Goal: Information Seeking & Learning: Learn about a topic

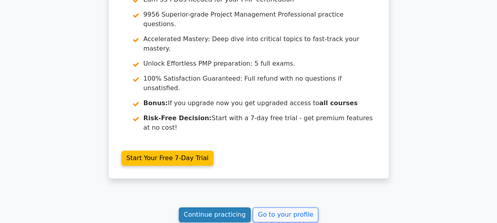
click at [227, 207] on link "Continue practicing" at bounding box center [215, 214] width 72 height 15
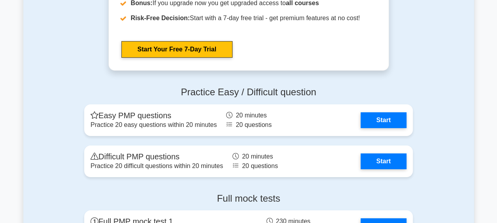
scroll to position [2942, 0]
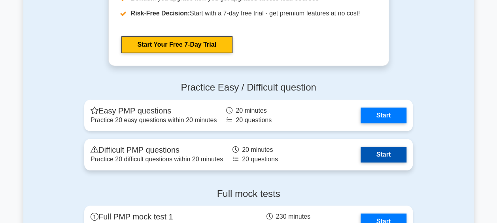
click at [387, 152] on link "Start" at bounding box center [384, 155] width 46 height 16
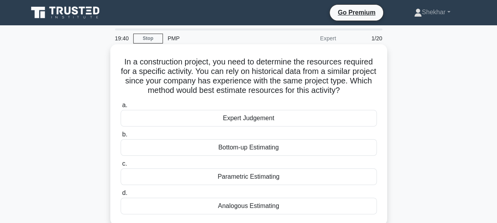
click at [247, 205] on div "Analogous Estimating" at bounding box center [249, 206] width 256 height 17
click at [121, 196] on input "d. Analogous Estimating" at bounding box center [121, 193] width 0 height 5
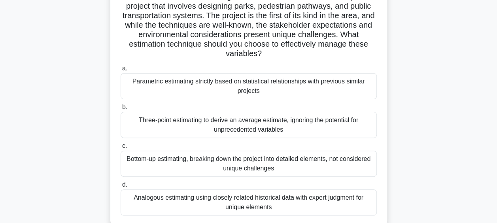
scroll to position [68, 0]
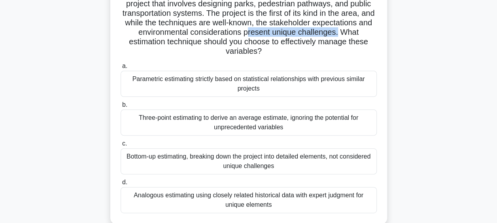
drag, startPoint x: 278, startPoint y: 32, endPoint x: 347, endPoint y: 33, distance: 68.4
click at [347, 33] on h5 "You are tasked with estimating resources for a new urban development project th…" at bounding box center [249, 22] width 258 height 67
drag, startPoint x: 333, startPoint y: 155, endPoint x: 347, endPoint y: 161, distance: 15.6
click at [347, 161] on div "Bottom-up estimating, breaking down the project into detailed elements, not con…" at bounding box center [249, 161] width 256 height 26
drag, startPoint x: 347, startPoint y: 161, endPoint x: 301, endPoint y: 177, distance: 48.5
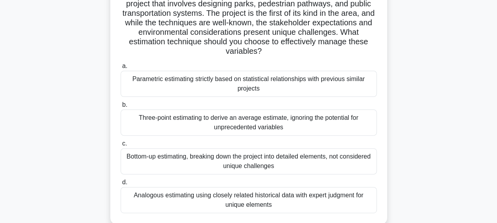
click at [301, 178] on label "d. Analogous estimating using closely related historical data with expert judgm…" at bounding box center [249, 196] width 256 height 36
click at [121, 180] on input "d. Analogous estimating using closely related historical data with expert judgm…" at bounding box center [121, 182] width 0 height 5
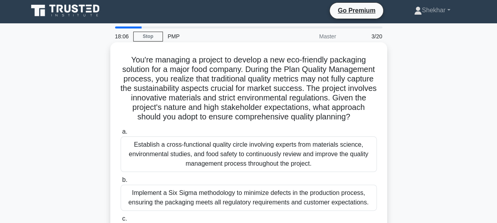
scroll to position [0, 0]
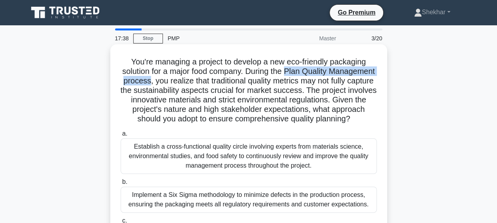
drag, startPoint x: 323, startPoint y: 73, endPoint x: 202, endPoint y: 78, distance: 121.9
click at [202, 78] on h5 "You're managing a project to develop a new eco-friendly packaging solution for …" at bounding box center [249, 90] width 258 height 67
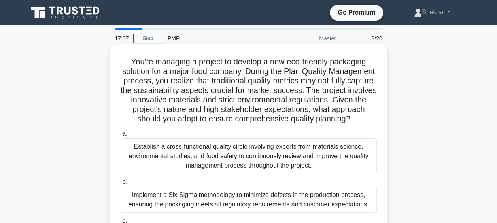
click at [303, 118] on h5 "You're managing a project to develop a new eco-friendly packaging solution for …" at bounding box center [249, 90] width 258 height 67
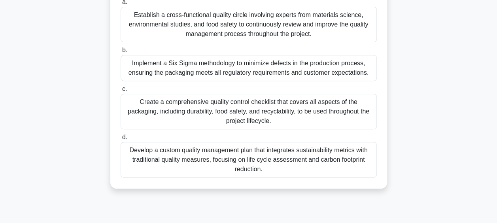
scroll to position [135, 0]
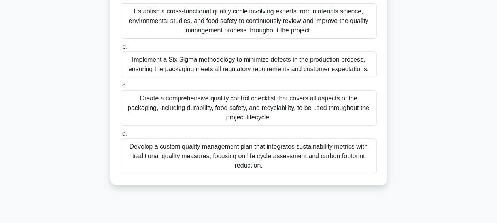
click at [147, 161] on div "Develop a custom quality management plan that integrates sustainability metrics…" at bounding box center [249, 156] width 256 height 36
click at [121, 136] on input "d. Develop a custom quality management plan that integrates sustainability metr…" at bounding box center [121, 133] width 0 height 5
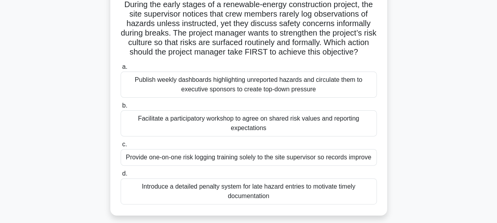
scroll to position [62, 0]
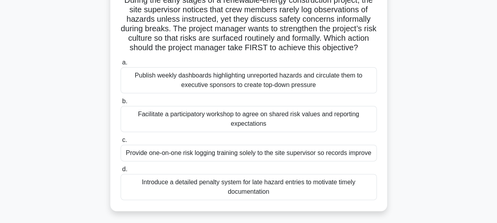
click at [318, 85] on div "Publish weekly dashboards highlighting unreported hazards and circulate them to…" at bounding box center [249, 80] width 256 height 26
click at [121, 65] on input "a. Publish weekly dashboards highlighting unreported hazards and circulate them…" at bounding box center [121, 62] width 0 height 5
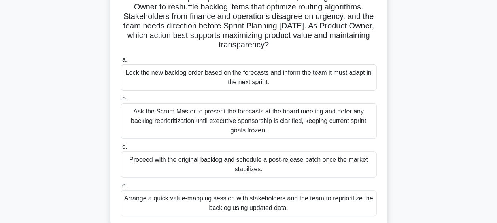
scroll to position [86, 0]
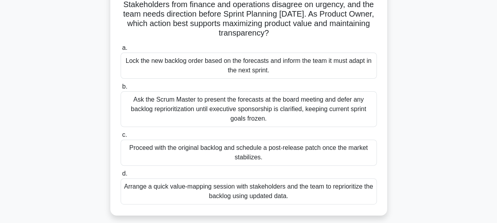
click at [207, 198] on div "Arrange a quick value-mapping session with stakeholders and the team to reprior…" at bounding box center [249, 191] width 256 height 26
click at [121, 176] on input "d. Arrange a quick value-mapping session with stakeholders and the team to repr…" at bounding box center [121, 173] width 0 height 5
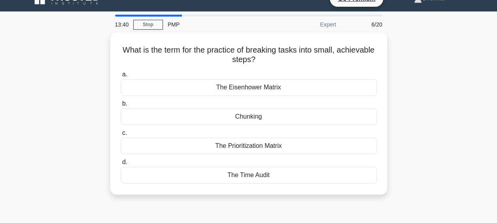
scroll to position [0, 0]
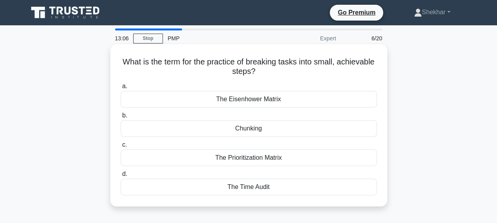
click at [272, 129] on div "Chunking" at bounding box center [249, 128] width 256 height 17
click at [121, 118] on input "b. Chunking" at bounding box center [121, 115] width 0 height 5
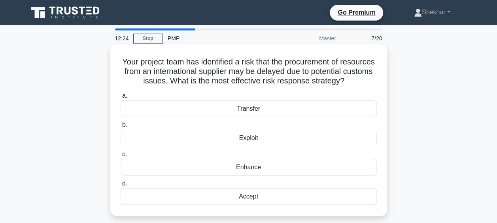
click at [305, 205] on div "Accept" at bounding box center [249, 196] width 256 height 17
click at [121, 186] on input "d. Accept" at bounding box center [121, 183] width 0 height 5
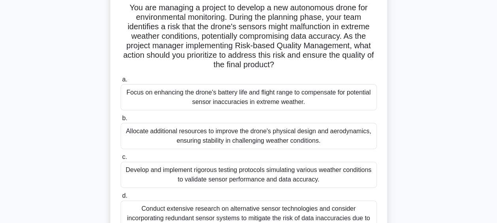
scroll to position [48, 0]
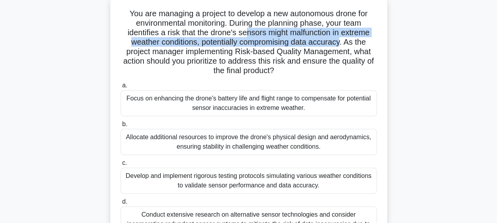
drag, startPoint x: 246, startPoint y: 32, endPoint x: 343, endPoint y: 45, distance: 98.5
click at [343, 45] on h5 "You are managing a project to develop a new autonomous drone for environmental …" at bounding box center [249, 42] width 258 height 67
drag, startPoint x: 343, startPoint y: 45, endPoint x: 293, endPoint y: 34, distance: 51.8
click at [293, 34] on h5 "You are managing a project to develop a new autonomous drone for environmental …" at bounding box center [249, 42] width 258 height 67
click at [278, 38] on h5 "You are managing a project to develop a new autonomous drone for environmental …" at bounding box center [249, 42] width 258 height 67
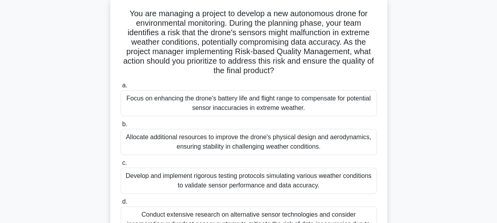
click at [265, 178] on div "Develop and implement rigorous testing protocols simulating various weather con…" at bounding box center [249, 181] width 256 height 26
click at [121, 166] on input "c. Develop and implement rigorous testing protocols simulating various weather …" at bounding box center [121, 163] width 0 height 5
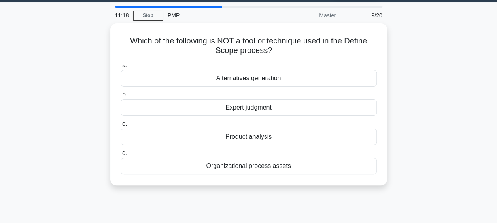
scroll to position [0, 0]
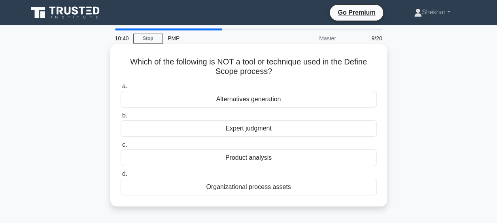
click at [231, 96] on div "Alternatives generation" at bounding box center [249, 99] width 256 height 17
click at [121, 89] on input "a. Alternatives generation" at bounding box center [121, 86] width 0 height 5
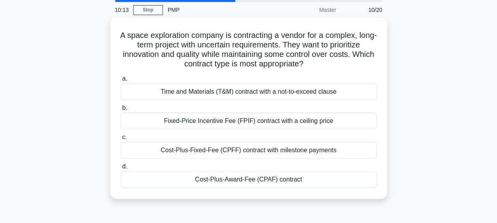
scroll to position [33, 0]
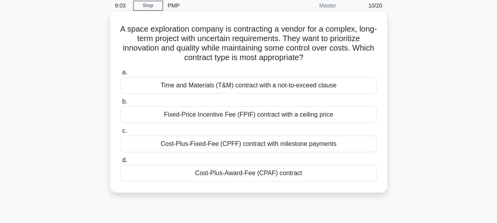
click at [269, 78] on div "Time and Materials (T&M) contract with a not-to-exceed clause" at bounding box center [249, 85] width 256 height 17
click at [121, 75] on input "a. Time and Materials (T&M) contract with a not-to-exceed clause" at bounding box center [121, 72] width 0 height 5
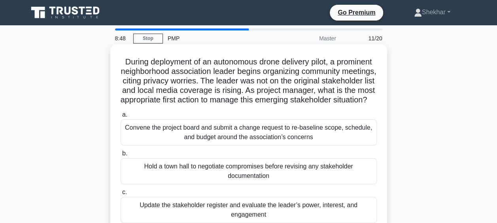
scroll to position [79, 0]
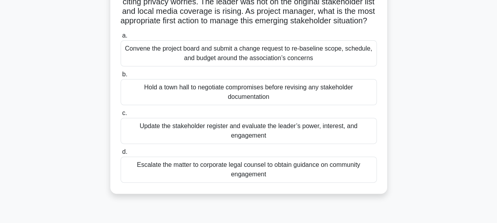
click at [206, 144] on div "Update the stakeholder register and evaluate the leader’s power, interest, and …" at bounding box center [249, 131] width 256 height 26
click at [121, 116] on input "c. Update the stakeholder register and evaluate the leader’s power, interest, a…" at bounding box center [121, 113] width 0 height 5
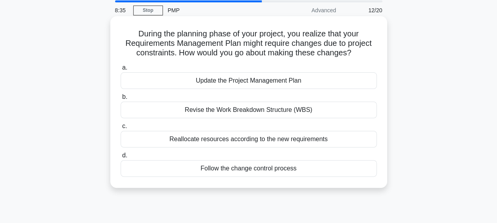
scroll to position [0, 0]
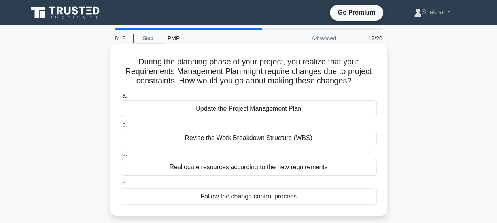
click at [284, 194] on div "Follow the change control process" at bounding box center [249, 196] width 256 height 17
click at [121, 186] on input "d. Follow the change control process" at bounding box center [121, 183] width 0 height 5
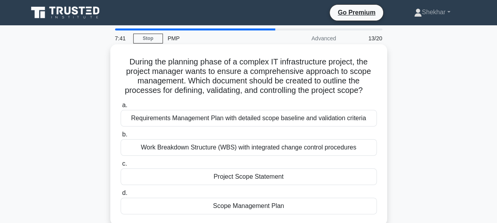
click at [225, 182] on div "Project Scope Statement" at bounding box center [249, 176] width 256 height 17
click at [121, 166] on input "c. Project Scope Statement" at bounding box center [121, 163] width 0 height 5
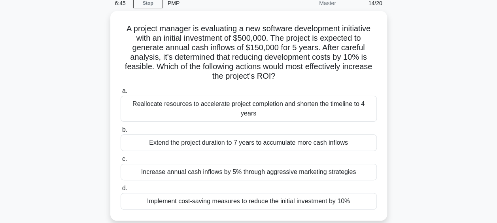
scroll to position [36, 0]
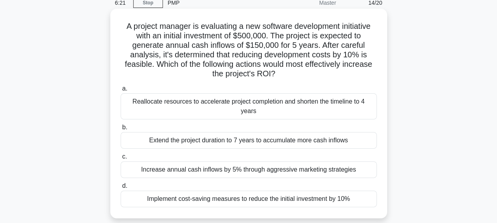
click at [257, 192] on div "Implement cost-saving measures to reduce the initial investment by 10%" at bounding box center [249, 199] width 256 height 17
click at [121, 189] on input "d. Implement cost-saving measures to reduce the initial investment by 10%" at bounding box center [121, 185] width 0 height 5
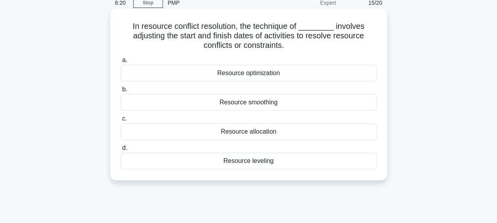
scroll to position [0, 0]
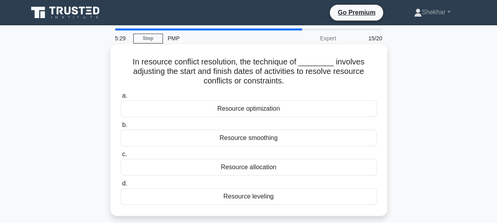
click at [256, 199] on div "Resource leveling" at bounding box center [249, 196] width 256 height 17
click at [121, 186] on input "d. Resource leveling" at bounding box center [121, 183] width 0 height 5
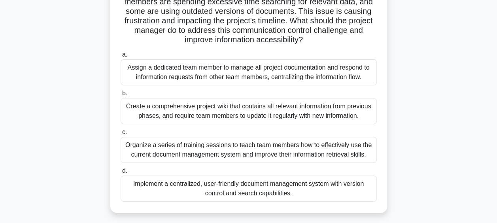
scroll to position [102, 0]
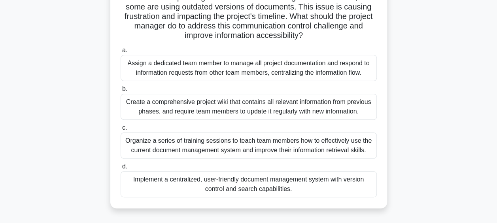
click at [250, 191] on div "Implement a centralized, user-friendly document management system with version …" at bounding box center [249, 184] width 256 height 26
click at [169, 183] on div "Implement a centralized, user-friendly document management system with version …" at bounding box center [249, 184] width 256 height 26
click at [121, 169] on input "d. Implement a centralized, user-friendly document management system with versi…" at bounding box center [121, 166] width 0 height 5
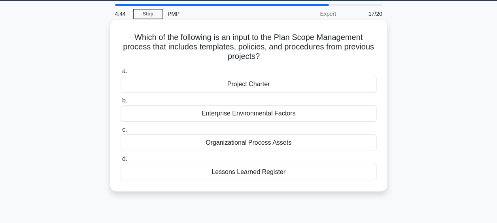
scroll to position [0, 0]
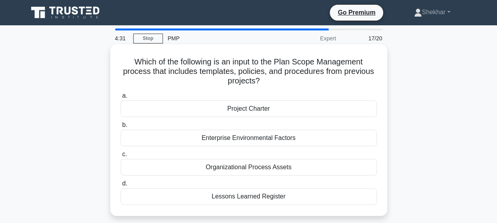
drag, startPoint x: 135, startPoint y: 70, endPoint x: 262, endPoint y: 81, distance: 127.1
click at [262, 81] on h5 "Which of the following is an input to the Plan Scope Management process that in…" at bounding box center [249, 71] width 258 height 29
drag, startPoint x: 262, startPoint y: 81, endPoint x: 333, endPoint y: 111, distance: 77.1
click at [333, 111] on div "Project Charter" at bounding box center [249, 108] width 256 height 17
click at [121, 98] on input "a. Project Charter" at bounding box center [121, 95] width 0 height 5
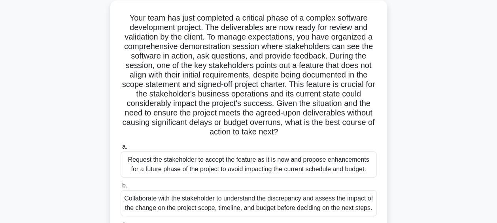
scroll to position [38, 0]
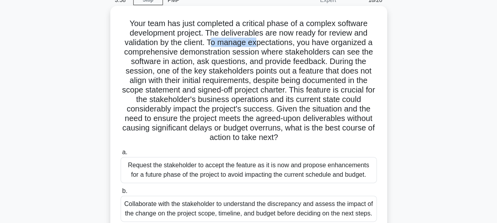
drag, startPoint x: 213, startPoint y: 43, endPoint x: 257, endPoint y: 45, distance: 43.9
click at [257, 45] on h5 "Your team has just completed a critical phase of a complex software development…" at bounding box center [249, 81] width 258 height 124
drag, startPoint x: 257, startPoint y: 45, endPoint x: 239, endPoint y: 70, distance: 29.7
click at [239, 70] on h5 "Your team has just completed a critical phase of a complex software development…" at bounding box center [249, 81] width 258 height 124
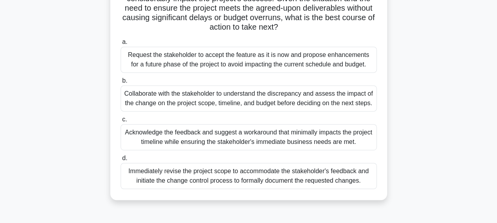
scroll to position [151, 0]
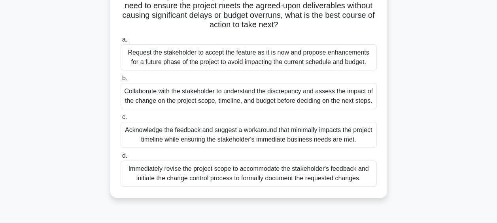
click at [255, 133] on div "Acknowledge the feedback and suggest a workaround that minimally impacts the pr…" at bounding box center [249, 135] width 256 height 26
click at [121, 120] on input "c. Acknowledge the feedback and suggest a workaround that minimally impacts the…" at bounding box center [121, 117] width 0 height 5
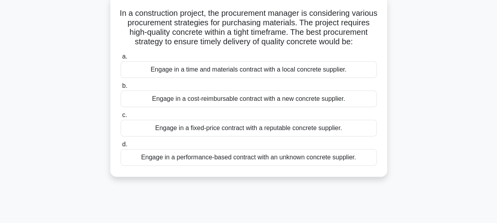
scroll to position [53, 0]
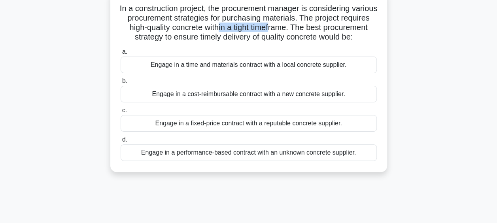
drag, startPoint x: 257, startPoint y: 29, endPoint x: 312, endPoint y: 31, distance: 55.4
click at [312, 31] on h5 "In a construction project, the procurement manager is considering various procu…" at bounding box center [249, 23] width 258 height 39
click at [211, 73] on div "Engage in a time and materials contract with a local concrete supplier." at bounding box center [249, 65] width 256 height 17
click at [121, 55] on input "a. Engage in a time and materials contract with a local concrete supplier." at bounding box center [121, 51] width 0 height 5
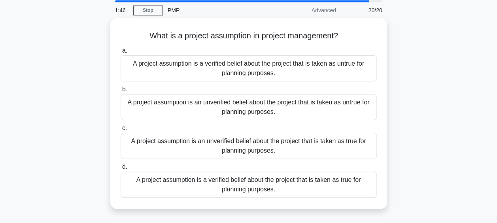
scroll to position [32, 0]
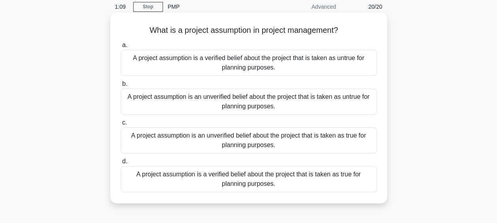
click at [169, 185] on div "A project assumption is a verified belief about the project that is taken as tr…" at bounding box center [249, 179] width 256 height 26
click at [121, 164] on input "d. A project assumption is a verified belief about the project that is taken as…" at bounding box center [121, 161] width 0 height 5
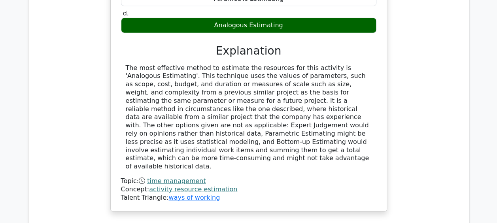
scroll to position [1028, 0]
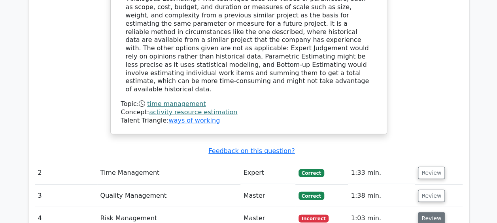
click at [431, 212] on button "Review" at bounding box center [431, 218] width 27 height 12
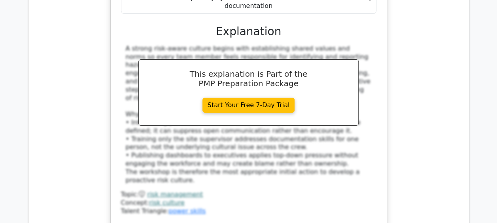
scroll to position [1582, 0]
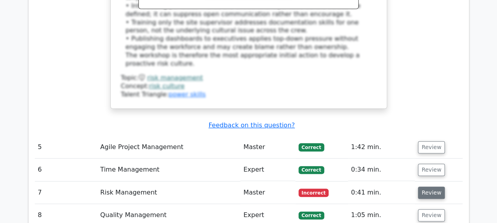
click at [436, 187] on button "Review" at bounding box center [431, 193] width 27 height 12
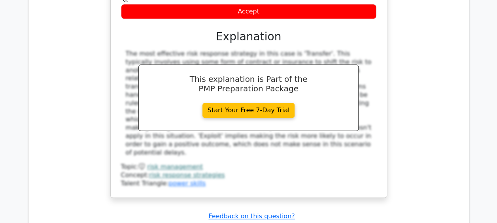
scroll to position [1938, 0]
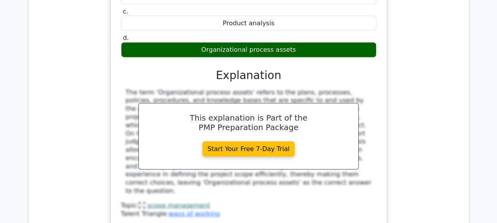
scroll to position [2294, 0]
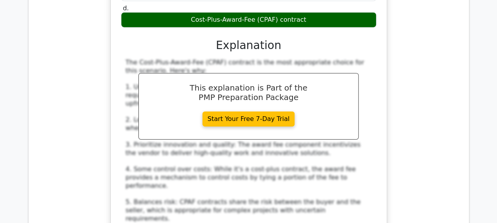
scroll to position [2808, 0]
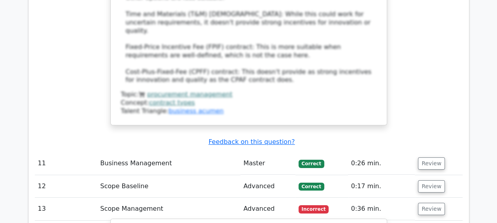
drag, startPoint x: 289, startPoint y: 87, endPoint x: 371, endPoint y: 100, distance: 83.2
drag, startPoint x: 371, startPoint y: 100, endPoint x: 434, endPoint y: 105, distance: 63.5
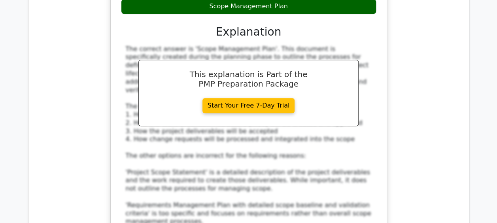
scroll to position [3322, 0]
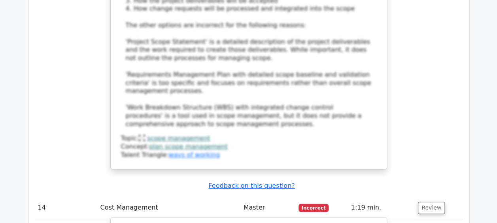
scroll to position [3559, 0]
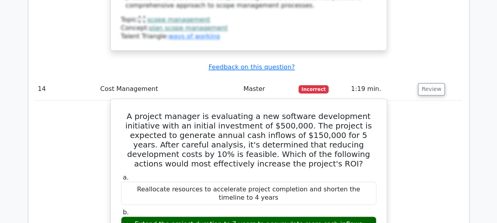
drag, startPoint x: 244, startPoint y: 118, endPoint x: 153, endPoint y: 146, distance: 94.7
drag, startPoint x: 153, startPoint y: 146, endPoint x: 207, endPoint y: 162, distance: 56.3
drag, startPoint x: 289, startPoint y: 139, endPoint x: 315, endPoint y: 142, distance: 26.2
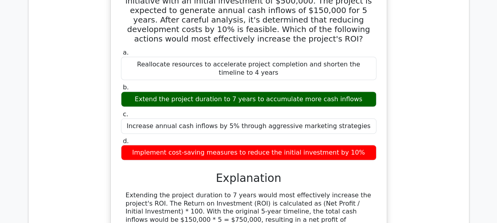
scroll to position [3717, 0]
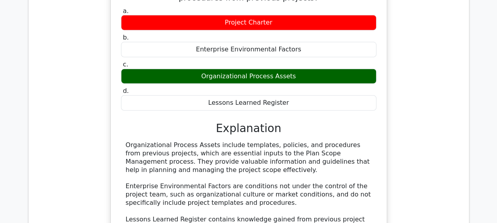
scroll to position [4152, 0]
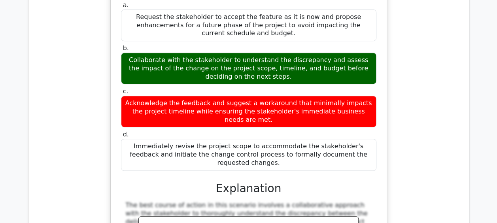
scroll to position [4666, 0]
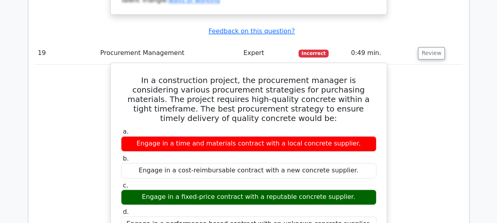
scroll to position [5101, 0]
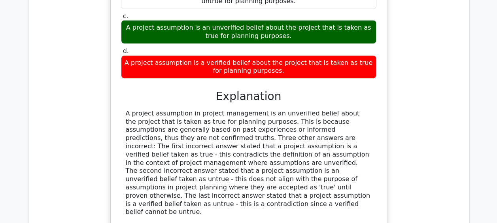
scroll to position [5608, 0]
